Goal: Task Accomplishment & Management: Manage account settings

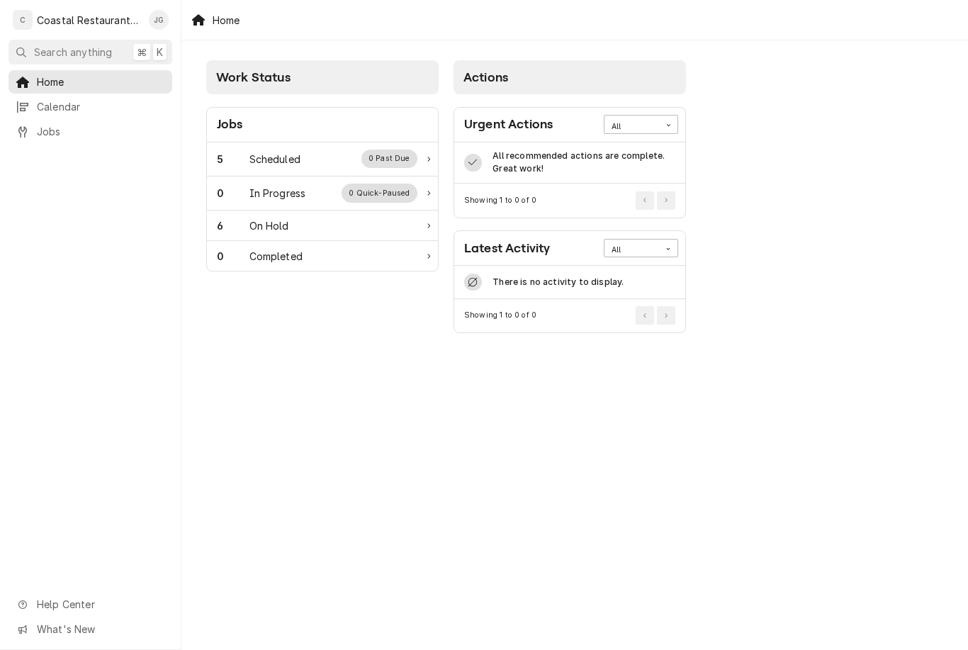
click at [307, 143] on div "5 Scheduled 0 Past Due" at bounding box center [322, 159] width 231 height 34
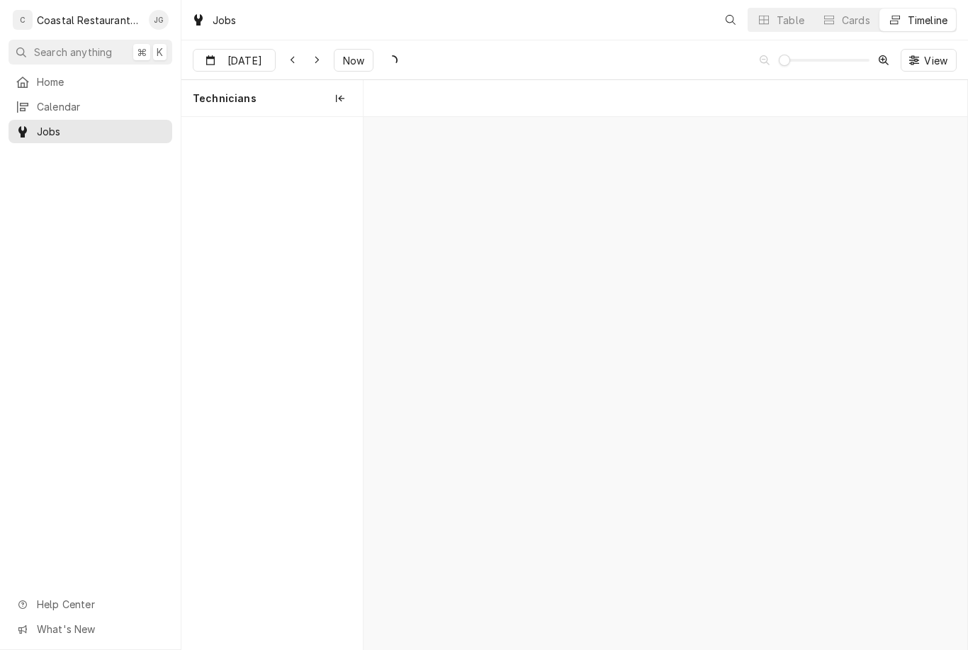
scroll to position [0, 11964]
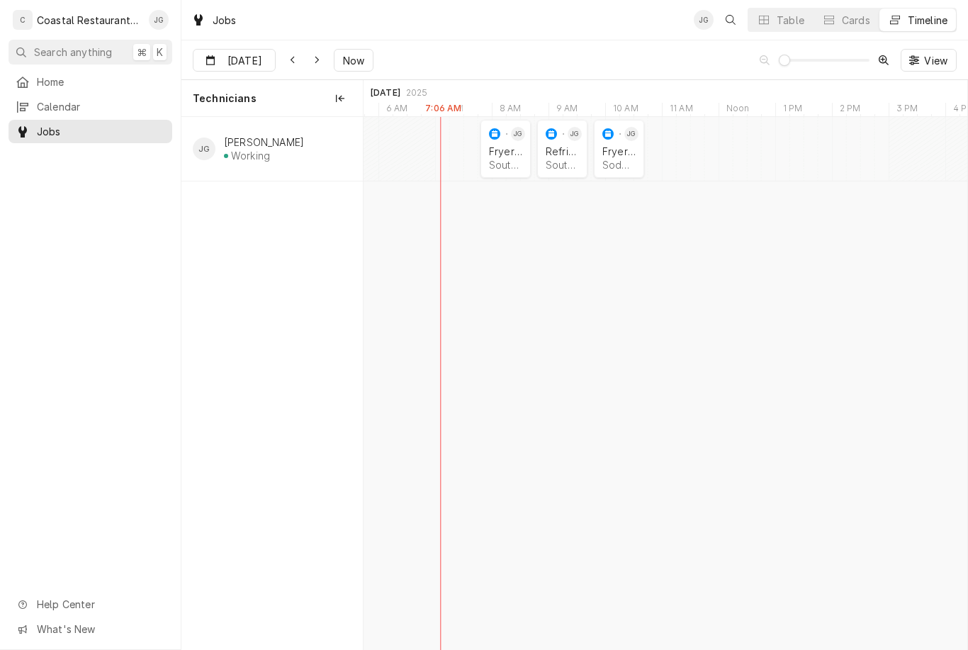
click at [493, 163] on div "Southern Delaware Brewing Company | Ocean View, 19970" at bounding box center [505, 165] width 33 height 12
click at [481, 175] on div "JOB-1587 JG Fryer Repair Southern Delaware Brewing Company | Ocean View, 19970" at bounding box center [506, 149] width 50 height 58
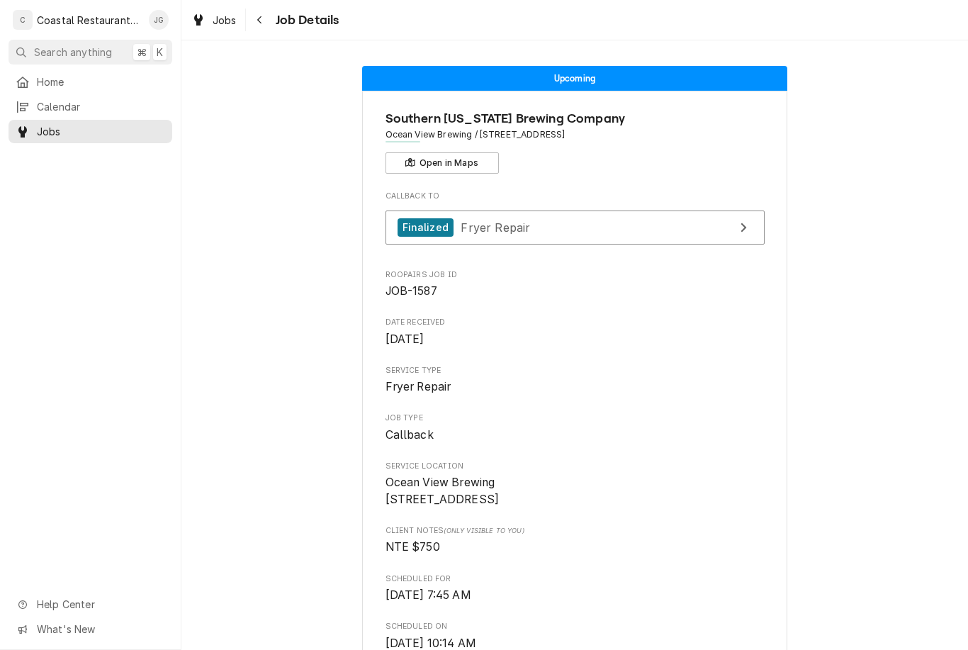
click at [101, 81] on span "Home" at bounding box center [101, 81] width 128 height 15
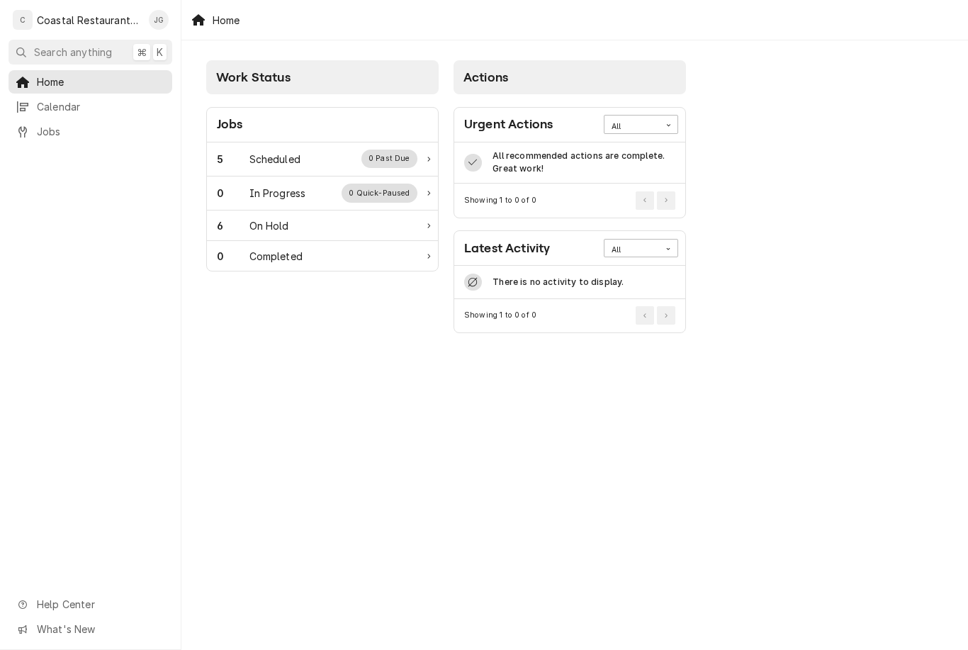
click at [273, 162] on div "Scheduled" at bounding box center [275, 159] width 51 height 15
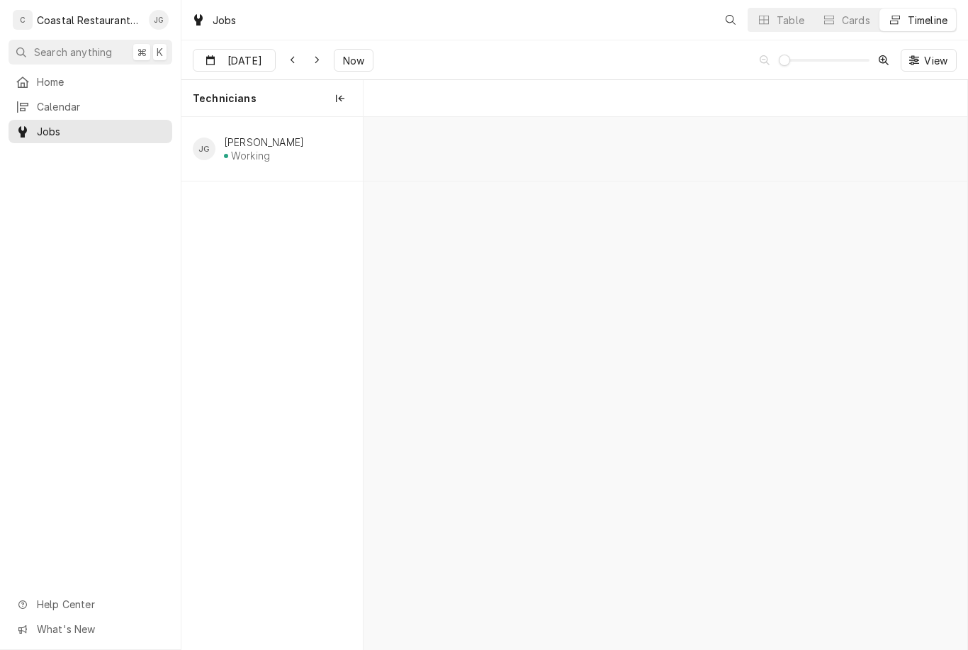
scroll to position [0, 11964]
click at [552, 141] on div "normal" at bounding box center [551, 133] width 17 height 17
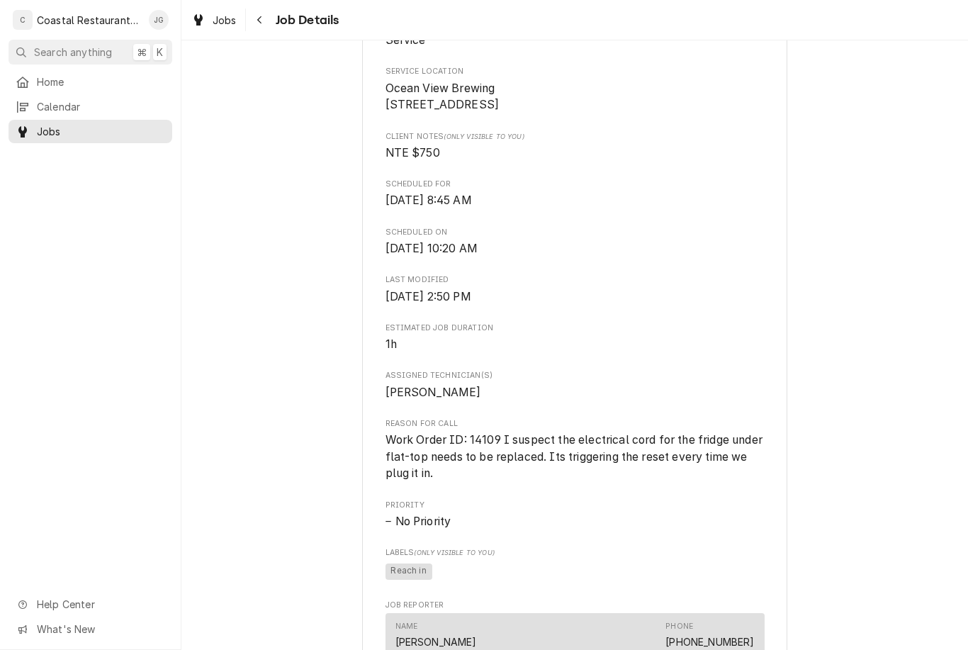
scroll to position [315, 0]
